Goal: Task Accomplishment & Management: Manage account settings

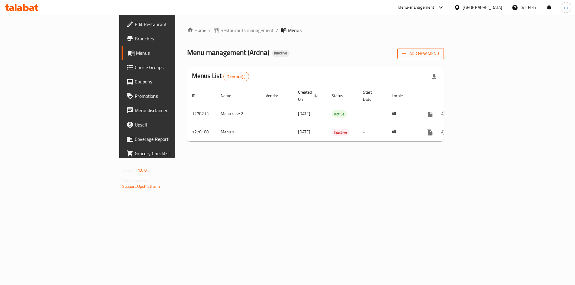
click at [439, 55] on span "Add New Menu" at bounding box center [420, 53] width 37 height 7
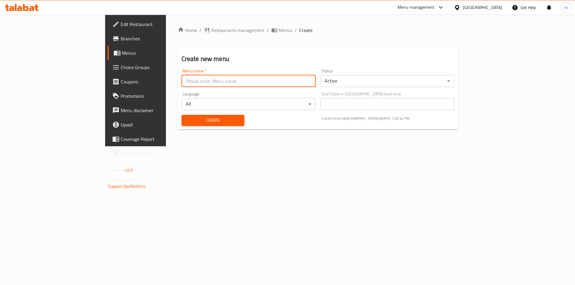
click at [224, 85] on input "text" at bounding box center [248, 81] width 134 height 12
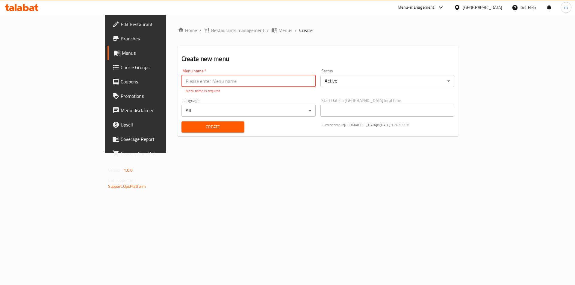
click at [231, 80] on input "text" at bounding box center [248, 81] width 134 height 12
paste input "Bulk to raise on portal"
type input "Bulk to raise on portal"
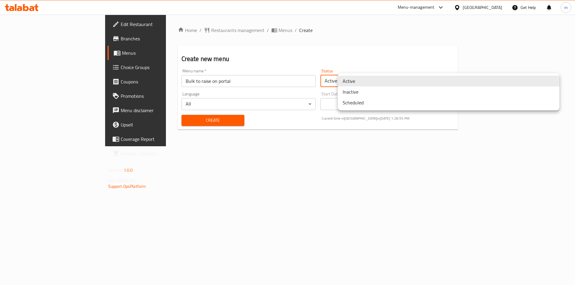
click at [387, 78] on body "​ Menu-management [GEOGRAPHIC_DATA] Get Help m Edit Restaurant Branches Menus C…" at bounding box center [287, 150] width 575 height 271
click at [360, 90] on li "Inactive" at bounding box center [449, 92] width 222 height 11
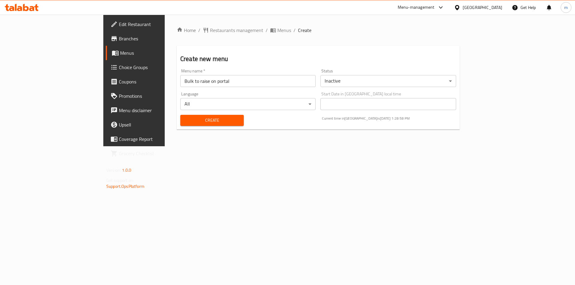
click at [281, 104] on body "​ Menu-management [GEOGRAPHIC_DATA] Get Help m Edit Restaurant Branches Menus C…" at bounding box center [287, 150] width 575 height 271
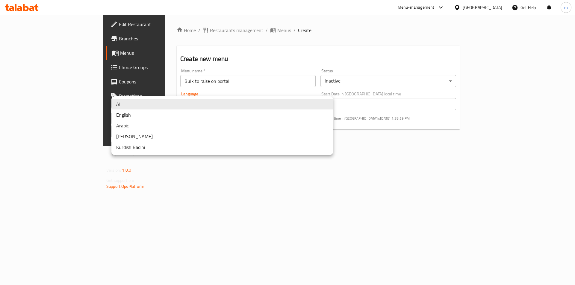
click at [436, 153] on div at bounding box center [287, 142] width 575 height 285
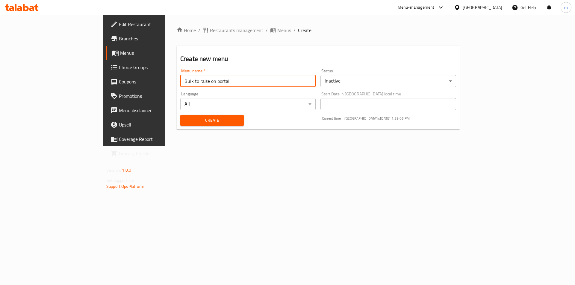
drag, startPoint x: 172, startPoint y: 80, endPoint x: 105, endPoint y: 76, distance: 67.2
click at [178, 78] on div "Menu name   * Bulk to raise on portal Menu name *" at bounding box center [248, 77] width 140 height 23
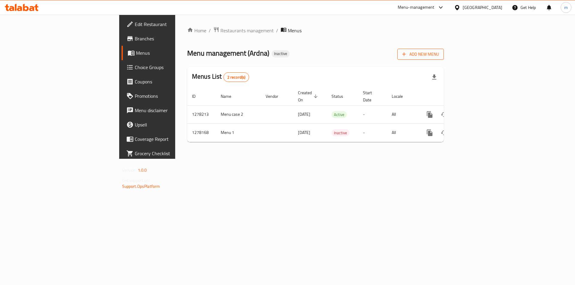
click at [439, 51] on span "Add New Menu" at bounding box center [420, 54] width 37 height 7
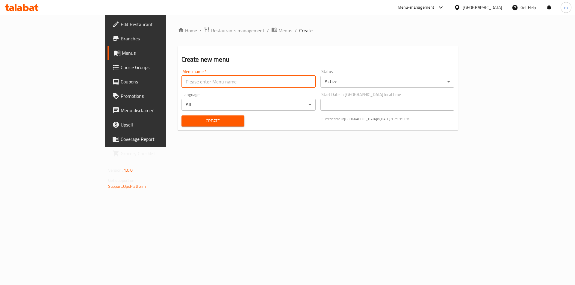
click at [225, 86] on input "text" at bounding box center [248, 82] width 134 height 12
type input "menu 2"
click at [377, 84] on body "​ Menu-management Bahrain Get Help m Edit Restaurant Branches Menus Choice Grou…" at bounding box center [287, 150] width 575 height 271
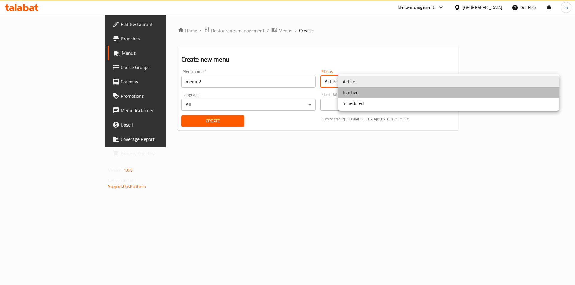
click at [377, 93] on li "Inactive" at bounding box center [449, 92] width 222 height 11
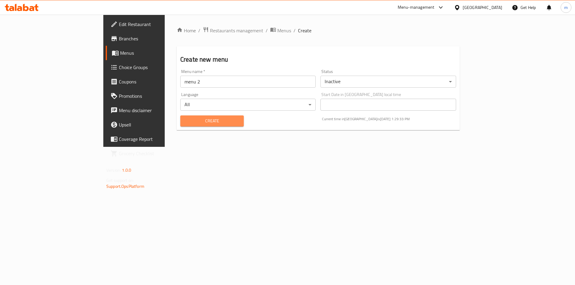
click at [193, 123] on span "Create" at bounding box center [212, 120] width 54 height 7
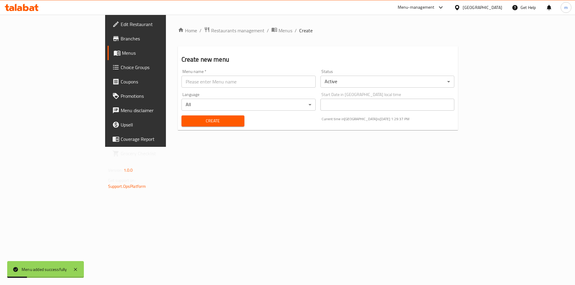
click at [122, 54] on span "Menus" at bounding box center [159, 52] width 75 height 7
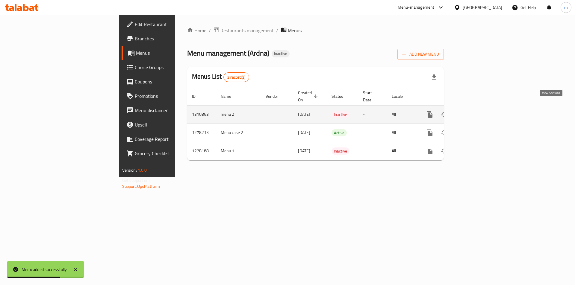
click at [475, 112] on icon "enhanced table" at bounding box center [472, 114] width 5 height 5
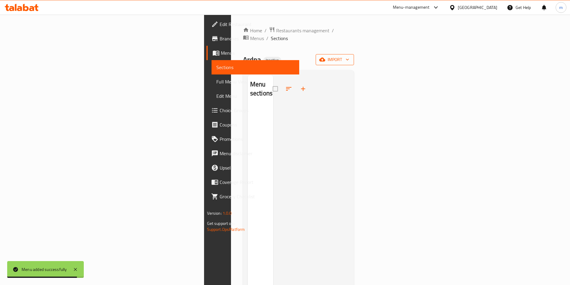
click at [325, 58] on icon "button" at bounding box center [322, 60] width 6 height 4
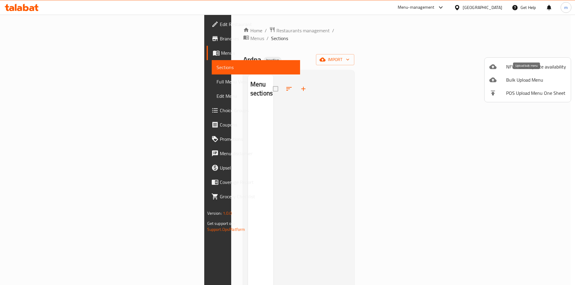
click at [529, 81] on span "Bulk Upload Menu" at bounding box center [536, 79] width 60 height 7
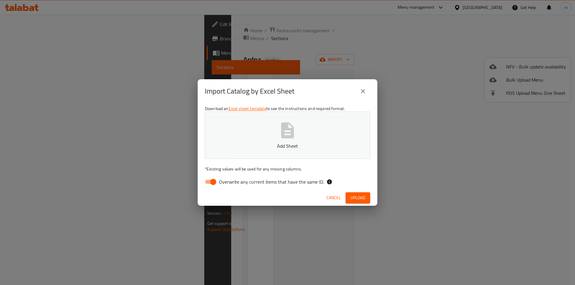
click at [270, 125] on button "Add Sheet" at bounding box center [287, 135] width 165 height 47
click at [214, 180] on input "Overwrite any current items that have the same ID." at bounding box center [213, 181] width 34 height 11
checkbox input "false"
click at [360, 199] on span "Upload" at bounding box center [357, 197] width 15 height 7
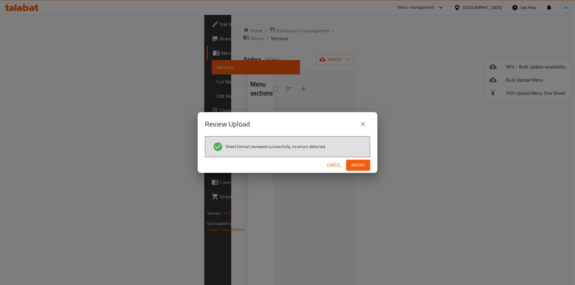
click at [358, 166] on span "Import" at bounding box center [358, 165] width 14 height 7
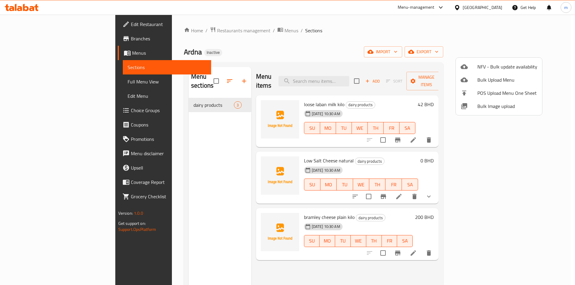
click at [182, 96] on div at bounding box center [287, 142] width 575 height 285
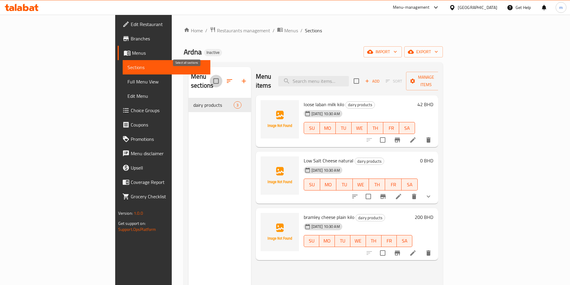
click at [210, 75] on input "checkbox" at bounding box center [216, 81] width 13 height 13
checkbox input "false"
click at [226, 78] on icon "button" at bounding box center [229, 81] width 7 height 7
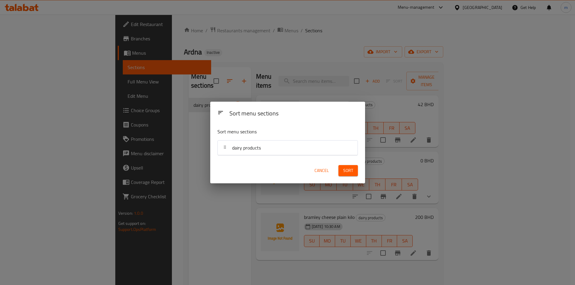
click at [161, 125] on div "Sort menu sections Sort menu sections dairy products Cancel Sort" at bounding box center [287, 142] width 575 height 285
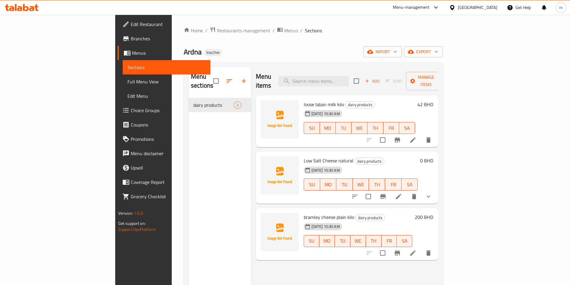
click at [418, 108] on div "10-09-2025 10:30 AM SU MO TU WE TH FR SA" at bounding box center [359, 124] width 116 height 32
click at [433, 110] on div "42 BHD" at bounding box center [424, 121] width 18 height 43
click at [432, 193] on icon "show more" at bounding box center [428, 196] width 7 height 7
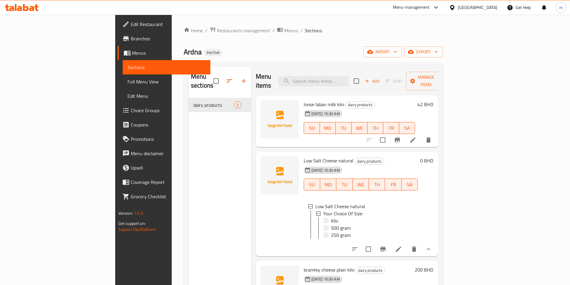
click at [128, 82] on span "Full Menu View" at bounding box center [167, 81] width 78 height 7
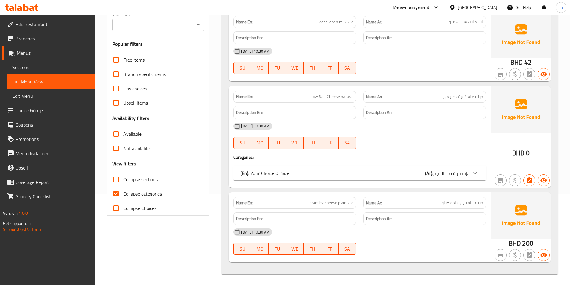
scroll to position [92, 0]
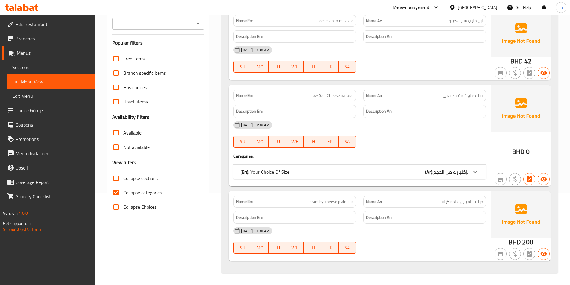
click at [157, 180] on span "Collapse sections" at bounding box center [140, 178] width 34 height 7
click at [123, 180] on input "Collapse sections" at bounding box center [116, 178] width 14 height 14
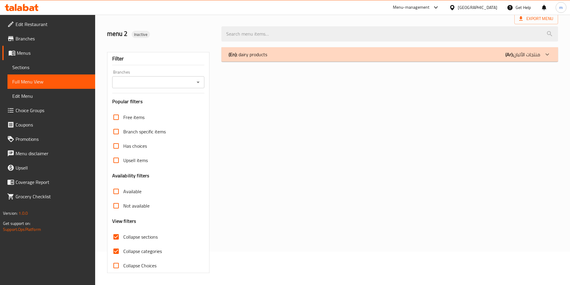
scroll to position [33, 0]
click at [136, 236] on span "Collapse sections" at bounding box center [140, 237] width 34 height 7
click at [123, 236] on input "Collapse sections" at bounding box center [116, 237] width 14 height 14
checkbox input "false"
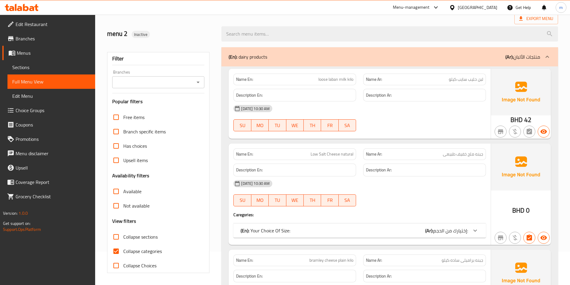
click at [140, 250] on span "Collapse categories" at bounding box center [142, 251] width 39 height 7
click at [123, 250] on input "Collapse categories" at bounding box center [116, 251] width 14 height 14
checkbox input "false"
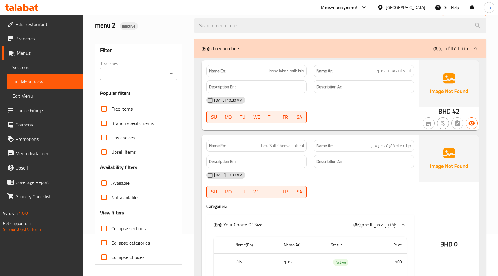
scroll to position [0, 0]
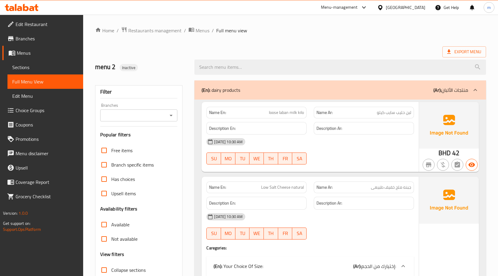
click at [34, 64] on span "Sections" at bounding box center [45, 67] width 66 height 7
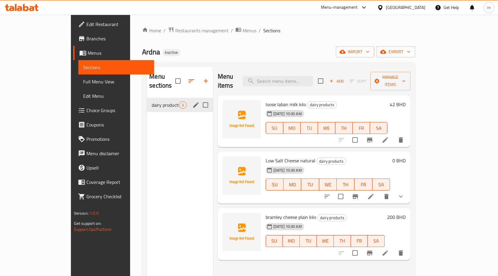
click at [199, 99] on input "Menu sections" at bounding box center [205, 105] width 13 height 13
checkbox input "true"
click at [195, 75] on button "button" at bounding box center [202, 81] width 14 height 14
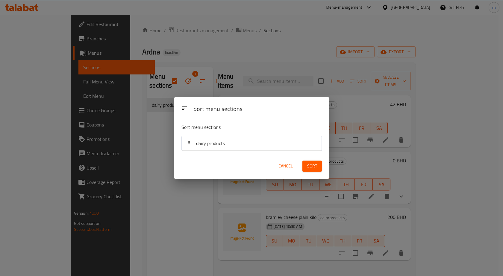
click at [197, 145] on span "dairy products" at bounding box center [210, 143] width 29 height 9
click at [150, 143] on div "Sort menu sections Sort menu sections dairy products Cancel Sort" at bounding box center [251, 138] width 503 height 276
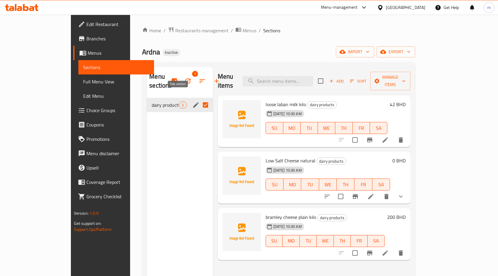
click at [193, 102] on icon "edit" at bounding box center [195, 104] width 5 height 5
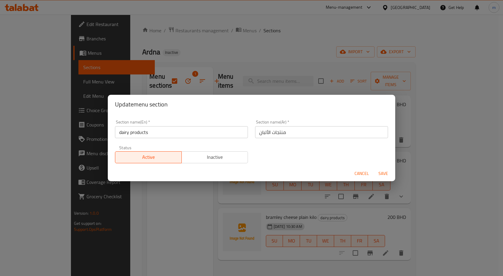
click at [360, 172] on span "Cancel" at bounding box center [361, 173] width 14 height 7
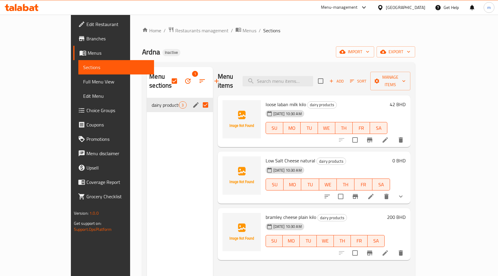
click at [266, 100] on span "loose laban milk kilo" at bounding box center [286, 104] width 40 height 9
click at [285, 100] on span "loose laban milk kilo" at bounding box center [286, 104] width 40 height 9
click at [199, 99] on input "Menu sections" at bounding box center [205, 105] width 13 height 13
checkbox input "false"
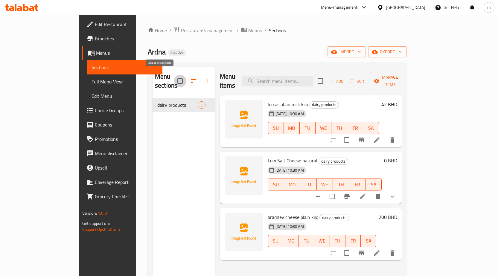
click at [174, 77] on input "checkbox" at bounding box center [180, 81] width 13 height 13
checkbox input "true"
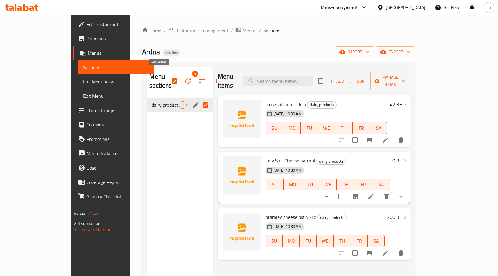
click at [184, 78] on icon "button" at bounding box center [187, 81] width 7 height 7
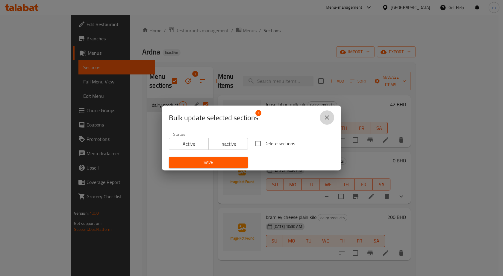
click at [325, 116] on icon "close" at bounding box center [326, 117] width 7 height 7
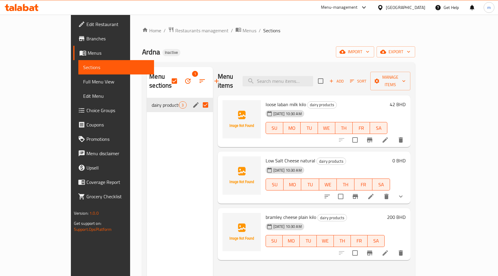
click at [388, 100] on h6 "loose laban milk kilo dairy products" at bounding box center [327, 104] width 122 height 8
click at [308, 101] on span "dairy products" at bounding box center [322, 104] width 29 height 7
click at [389, 137] on icon at bounding box center [385, 140] width 7 height 7
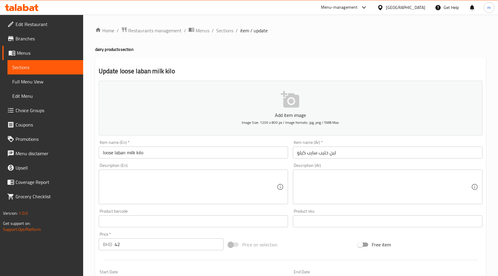
click at [157, 72] on h2 "Update loose laban milk kilo" at bounding box center [291, 71] width 384 height 9
drag, startPoint x: 172, startPoint y: 70, endPoint x: 110, endPoint y: 70, distance: 61.4
click at [110, 70] on h2 "Update loose laban milk kilo" at bounding box center [291, 71] width 384 height 9
click at [212, 76] on div "Update loose laban milk kilo Add item image Image Size: 1200 x 800 px / Image f…" at bounding box center [290, 230] width 391 height 344
click at [40, 81] on span "Full Menu View" at bounding box center [45, 81] width 66 height 7
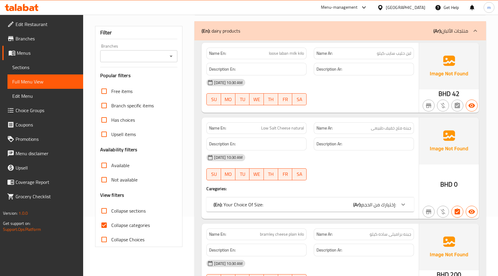
scroll to position [60, 0]
click at [131, 212] on span "Collapse sections" at bounding box center [128, 210] width 34 height 7
click at [111, 212] on input "Collapse sections" at bounding box center [104, 210] width 14 height 14
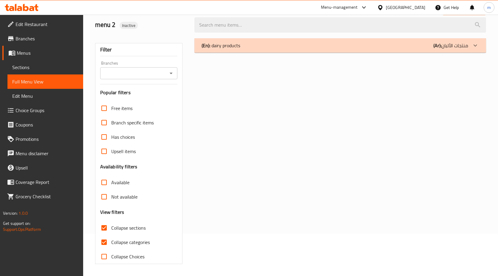
scroll to position [42, 0]
click at [127, 230] on span "Collapse sections" at bounding box center [128, 228] width 34 height 7
click at [111, 230] on input "Collapse sections" at bounding box center [104, 228] width 14 height 14
checkbox input "false"
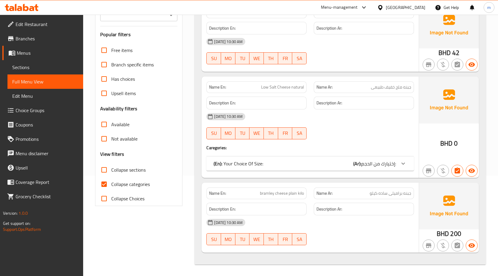
scroll to position [101, 0]
click at [56, 68] on span "Sections" at bounding box center [45, 67] width 66 height 7
